Goal: Task Accomplishment & Management: Manage account settings

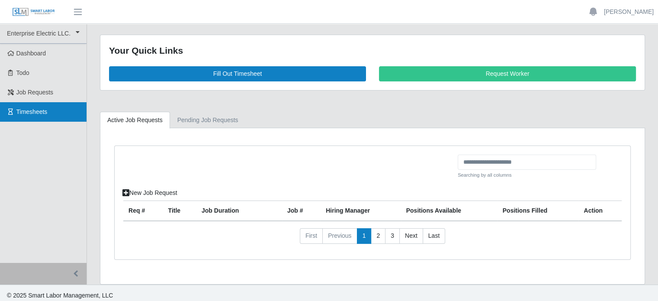
click at [36, 112] on span "Timesheets" at bounding box center [31, 111] width 31 height 7
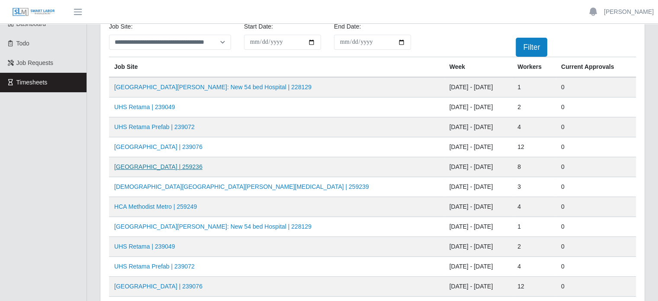
scroll to position [43, 0]
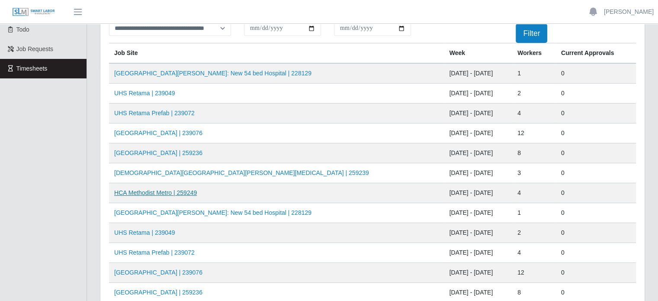
click at [180, 191] on link "HCA Methodist Metro | 259249" at bounding box center [155, 192] width 83 height 7
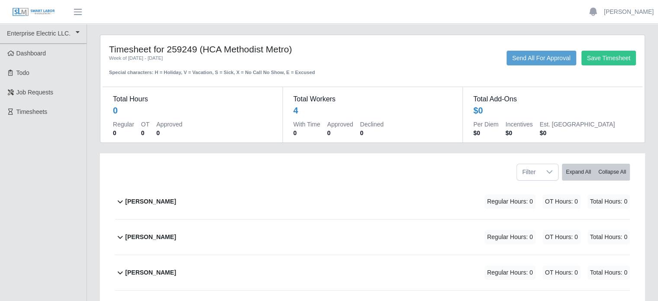
click at [146, 200] on b "[PERSON_NAME]" at bounding box center [151, 201] width 51 height 9
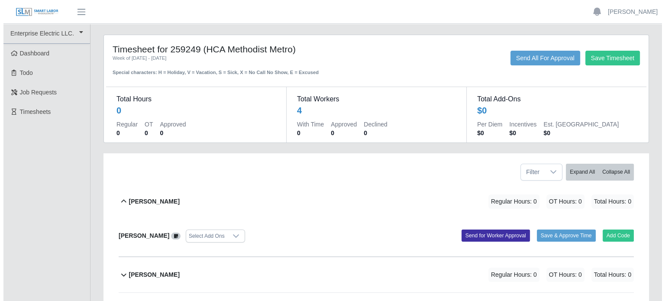
scroll to position [87, 0]
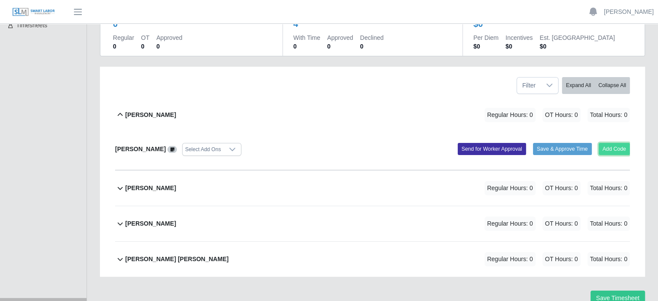
click at [616, 148] on button "Add Code" at bounding box center [615, 149] width 32 height 12
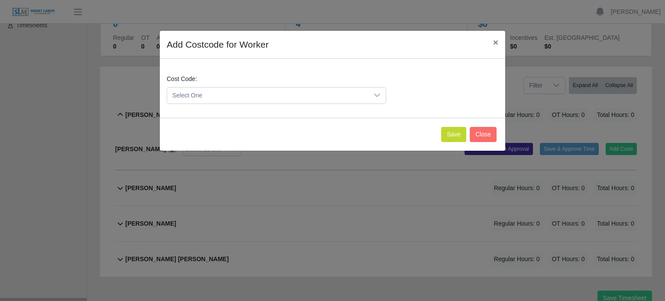
click at [206, 93] on span "Select One" at bounding box center [267, 95] width 201 height 16
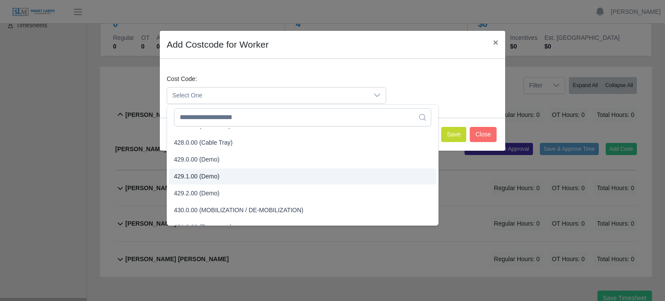
scroll to position [779, 0]
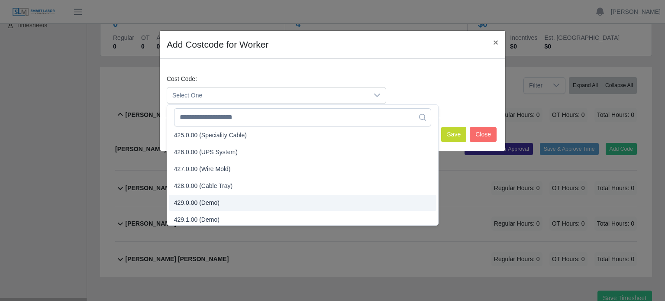
click at [197, 205] on span "429.0.00 (Demo)" at bounding box center [196, 202] width 45 height 9
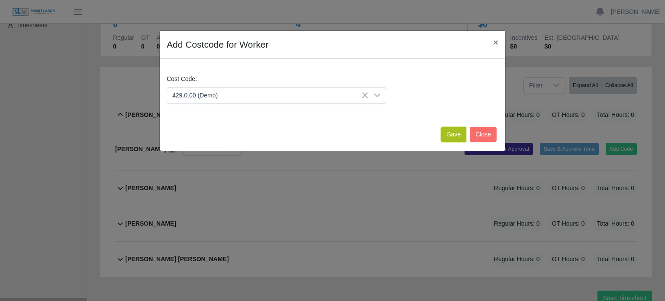
click at [448, 135] on button "Save" at bounding box center [453, 134] width 25 height 15
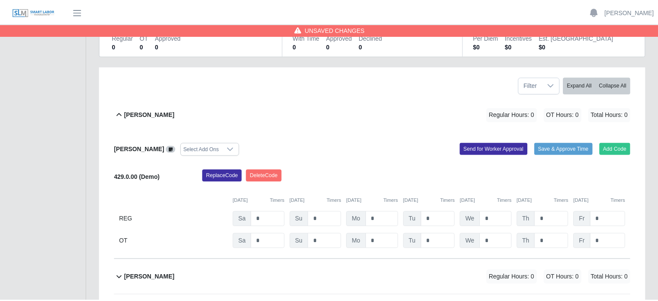
scroll to position [176, 0]
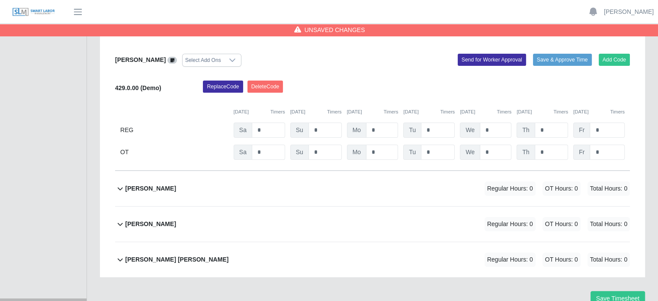
click at [155, 186] on b "[PERSON_NAME]" at bounding box center [151, 188] width 51 height 9
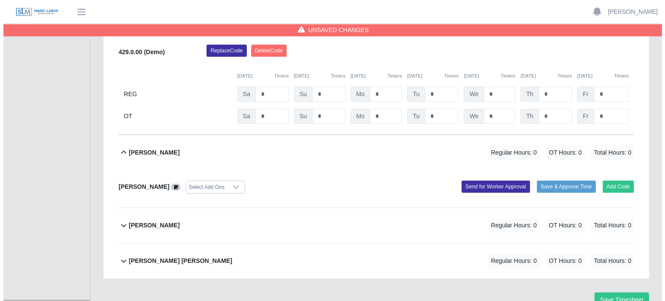
scroll to position [213, 0]
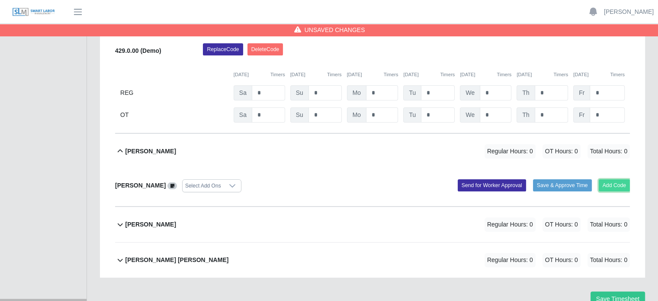
click at [606, 181] on button "Add Code" at bounding box center [615, 185] width 32 height 12
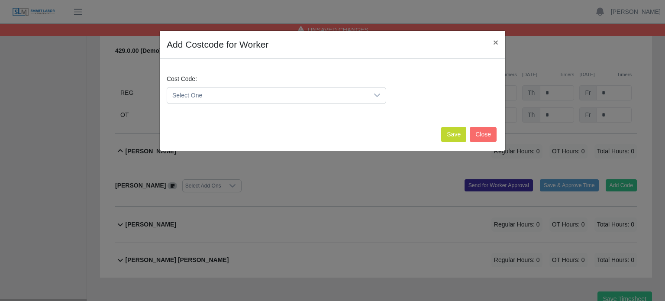
click at [213, 97] on span "Select One" at bounding box center [267, 95] width 201 height 16
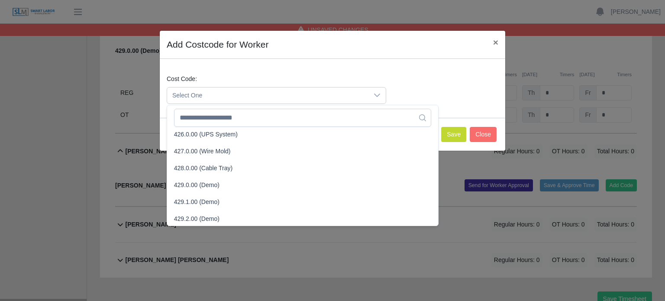
scroll to position [822, 0]
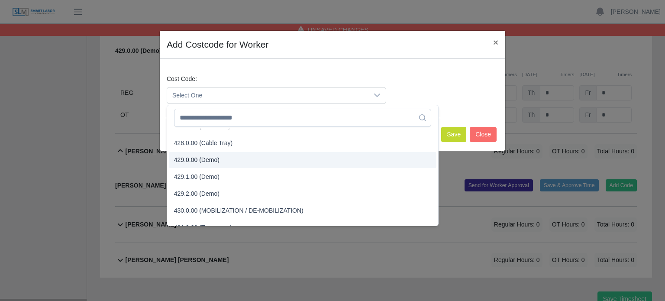
drag, startPoint x: 190, startPoint y: 160, endPoint x: 242, endPoint y: 159, distance: 51.5
click at [190, 160] on span "429.0.00 (Demo)" at bounding box center [196, 159] width 45 height 9
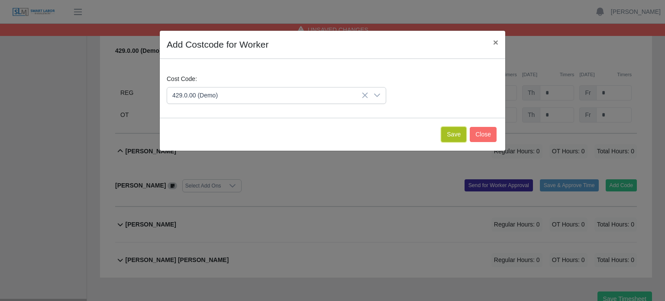
click at [456, 129] on button "Save" at bounding box center [453, 134] width 25 height 15
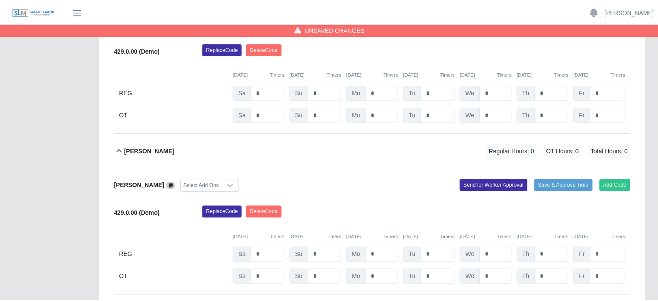
scroll to position [303, 0]
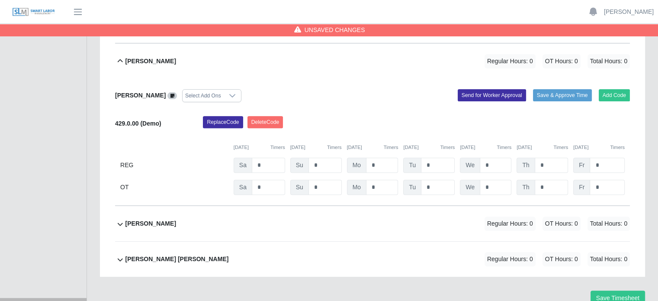
click at [158, 223] on b "[PERSON_NAME]" at bounding box center [151, 223] width 51 height 9
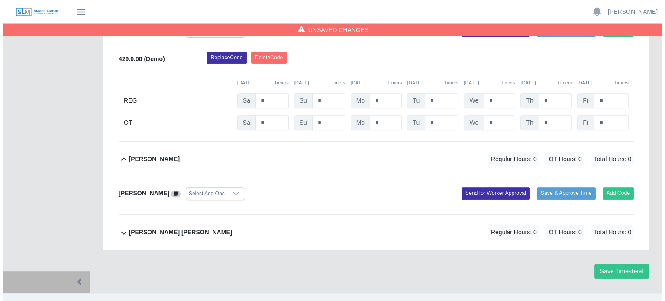
scroll to position [379, 0]
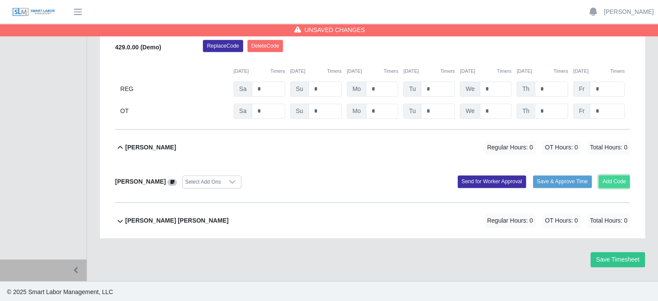
click at [611, 179] on button "Add Code" at bounding box center [615, 181] width 32 height 12
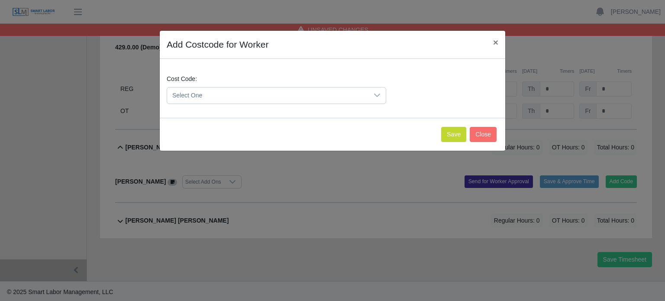
click at [229, 93] on span "Select One" at bounding box center [267, 95] width 201 height 16
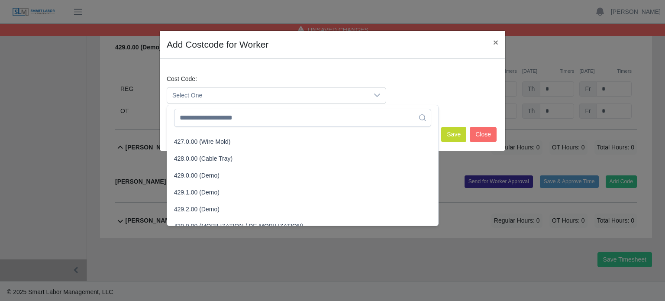
scroll to position [822, 0]
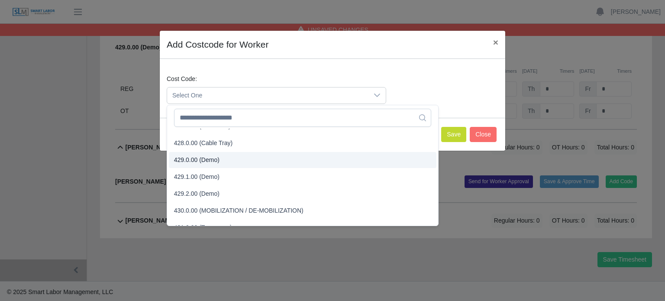
click at [203, 158] on span "429.0.00 (Demo)" at bounding box center [196, 159] width 45 height 9
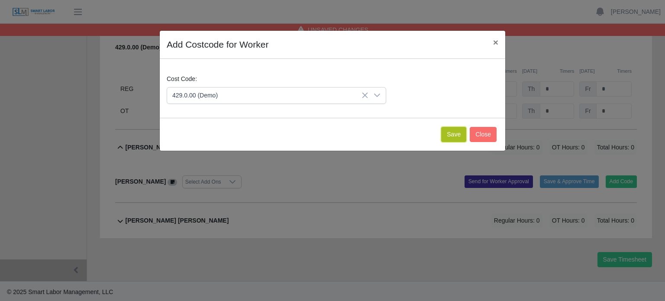
click at [455, 136] on button "Save" at bounding box center [453, 134] width 25 height 15
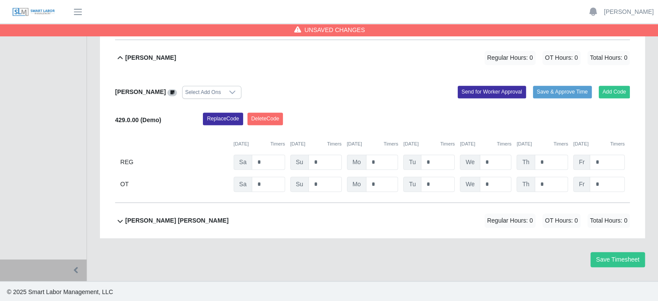
click at [152, 218] on b "[PERSON_NAME] [PERSON_NAME]" at bounding box center [177, 220] width 103 height 9
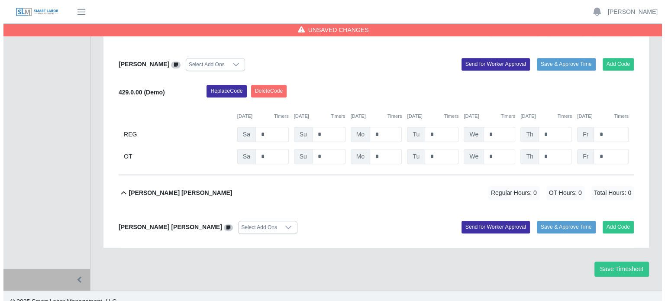
scroll to position [506, 0]
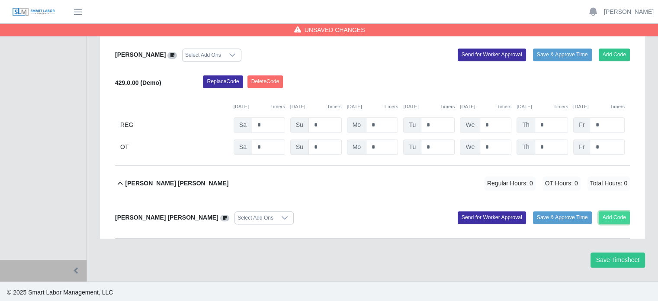
click at [609, 218] on button "Add Code" at bounding box center [615, 217] width 32 height 12
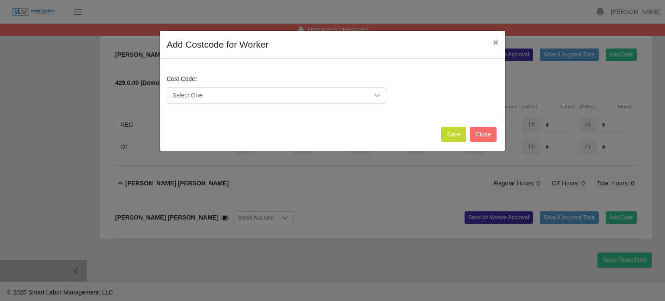
click at [204, 97] on span "Select One" at bounding box center [267, 95] width 201 height 16
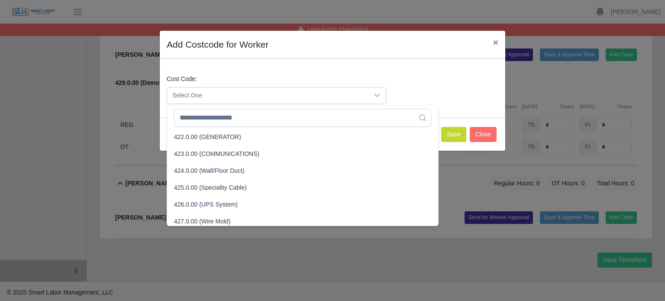
scroll to position [779, 0]
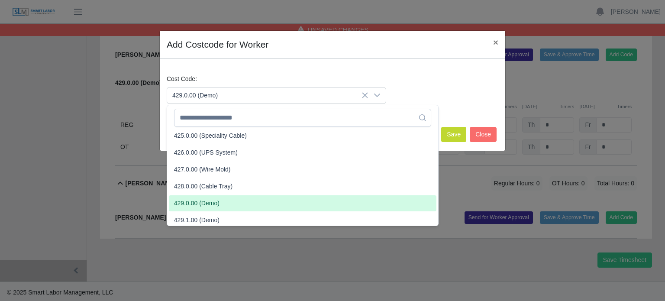
click at [205, 204] on span "429.0.00 (Demo)" at bounding box center [196, 203] width 45 height 9
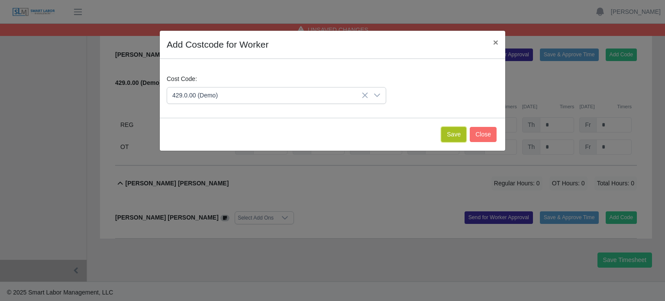
click at [448, 133] on button "Save" at bounding box center [453, 134] width 25 height 15
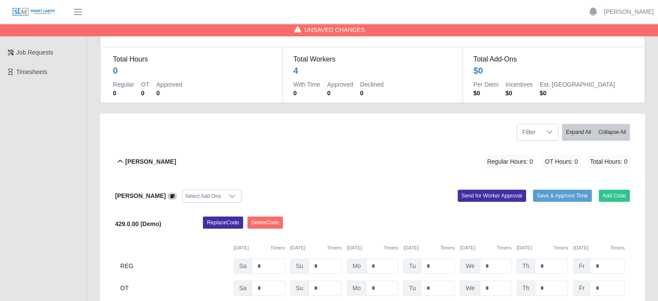
scroll to position [87, 0]
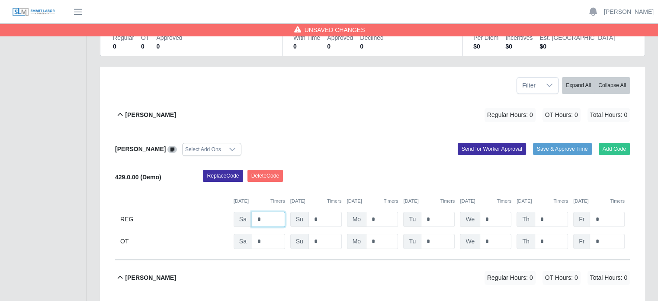
drag, startPoint x: 264, startPoint y: 220, endPoint x: 243, endPoint y: 215, distance: 22.3
click at [243, 215] on div "Sa *" at bounding box center [260, 219] width 52 height 15
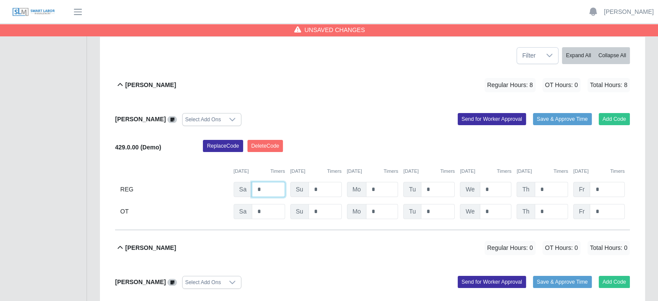
scroll to position [130, 0]
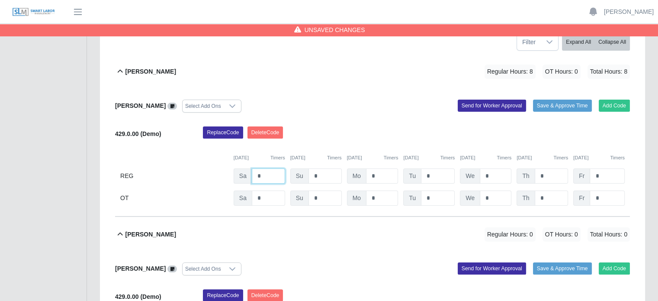
drag, startPoint x: 265, startPoint y: 169, endPoint x: 247, endPoint y: 169, distance: 18.2
click at [247, 169] on div "Sa *" at bounding box center [260, 175] width 52 height 15
type input "*"
drag, startPoint x: 381, startPoint y: 174, endPoint x: 360, endPoint y: 171, distance: 20.9
click at [360, 171] on div "Mo *" at bounding box center [373, 175] width 52 height 15
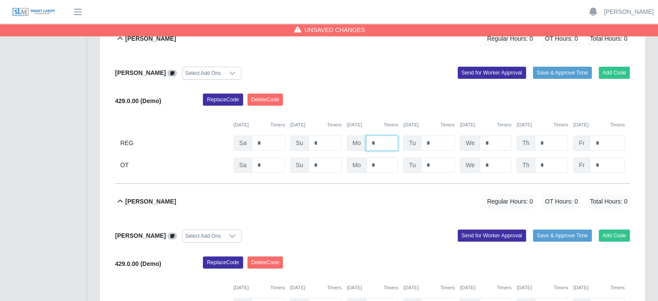
scroll to position [216, 0]
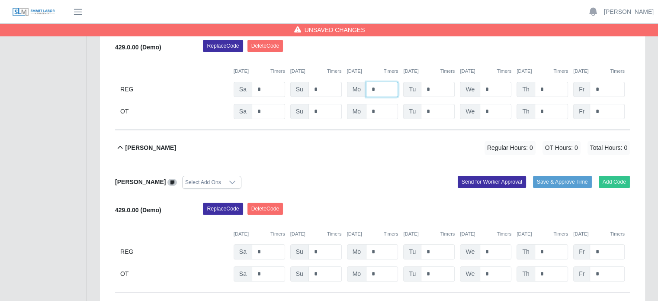
drag, startPoint x: 377, startPoint y: 87, endPoint x: 365, endPoint y: 85, distance: 11.9
click at [365, 85] on div "Mo *" at bounding box center [373, 89] width 52 height 15
type input "*"
drag, startPoint x: 374, startPoint y: 247, endPoint x: 359, endPoint y: 246, distance: 15.6
click at [359, 246] on div "Mo *" at bounding box center [373, 251] width 52 height 15
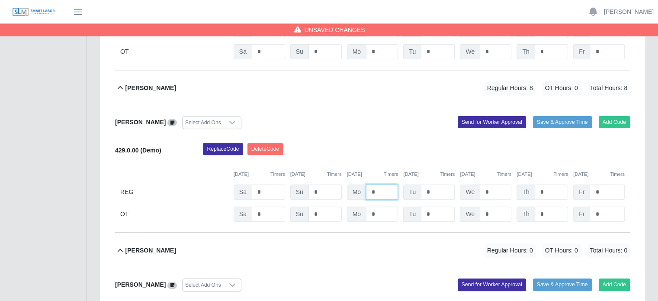
scroll to position [346, 0]
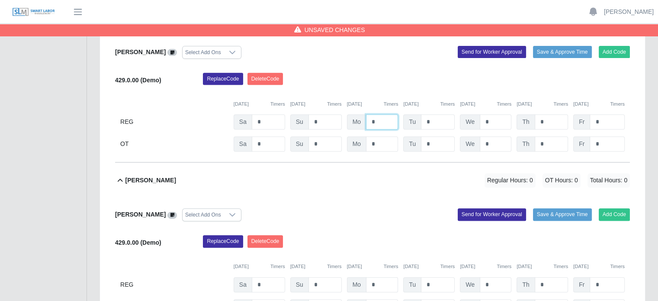
type input "*"
drag, startPoint x: 378, startPoint y: 283, endPoint x: 349, endPoint y: 277, distance: 29.6
click at [347, 277] on div "Mo *" at bounding box center [373, 284] width 52 height 15
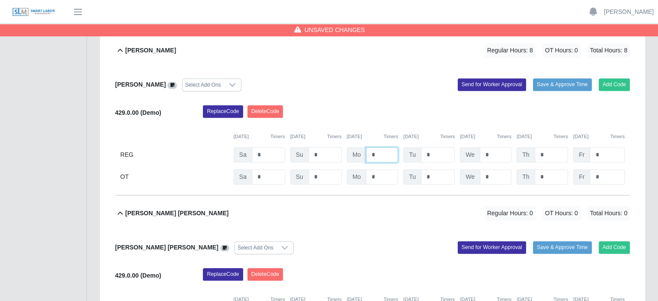
scroll to position [563, 0]
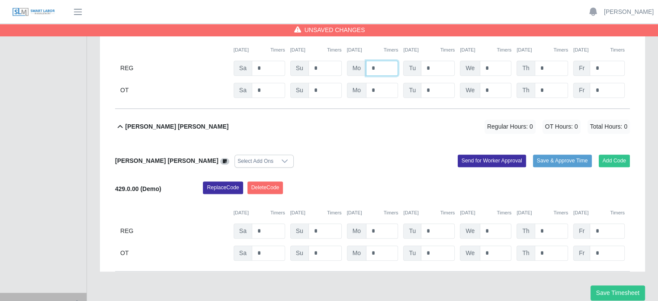
type input "*"
drag, startPoint x: 382, startPoint y: 228, endPoint x: 358, endPoint y: 228, distance: 23.8
click at [358, 228] on div "Mo *" at bounding box center [373, 230] width 52 height 15
type input "*"
click at [628, 290] on button "Save Timesheet" at bounding box center [618, 292] width 55 height 15
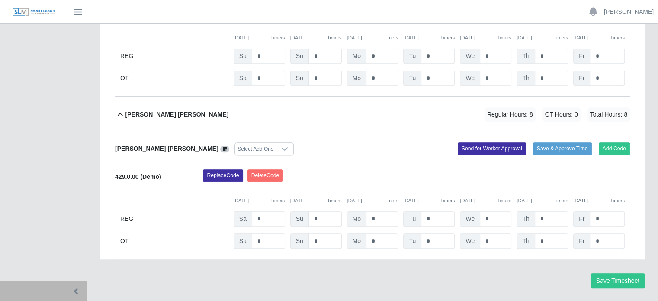
scroll to position [596, 0]
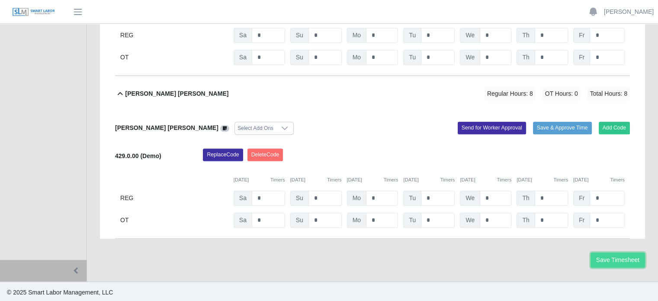
click at [611, 259] on button "Save Timesheet" at bounding box center [618, 259] width 55 height 15
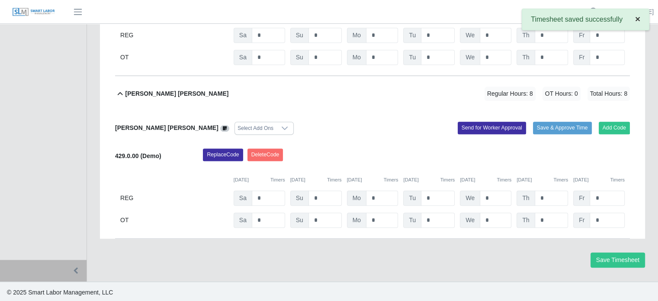
drag, startPoint x: 637, startPoint y: 20, endPoint x: 642, endPoint y: 19, distance: 5.5
click at [637, 20] on span "×" at bounding box center [637, 19] width 5 height 10
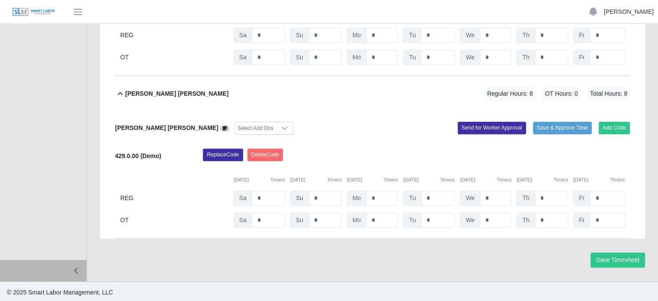
click at [644, 13] on link "[PERSON_NAME]" at bounding box center [629, 11] width 50 height 9
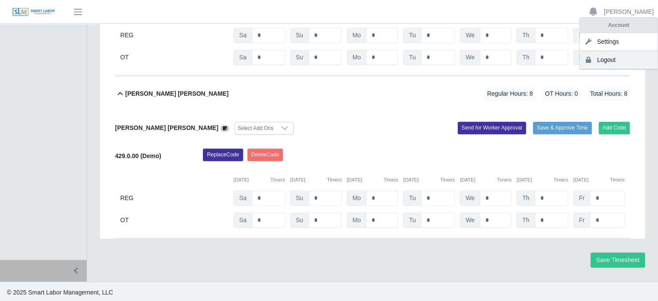
click at [604, 64] on link "Logout" at bounding box center [619, 60] width 78 height 18
